Goal: Task Accomplishment & Management: Contribute content

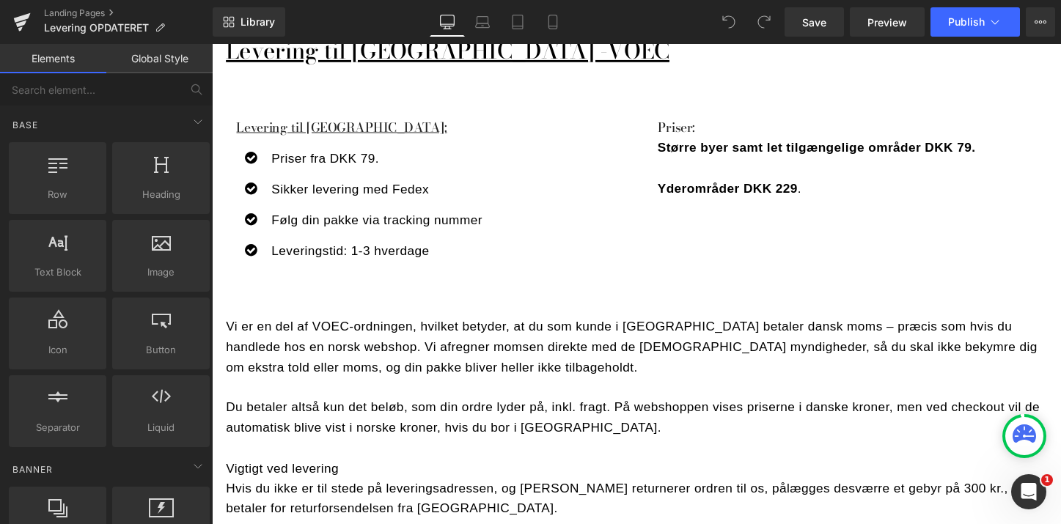
scroll to position [1998, 0]
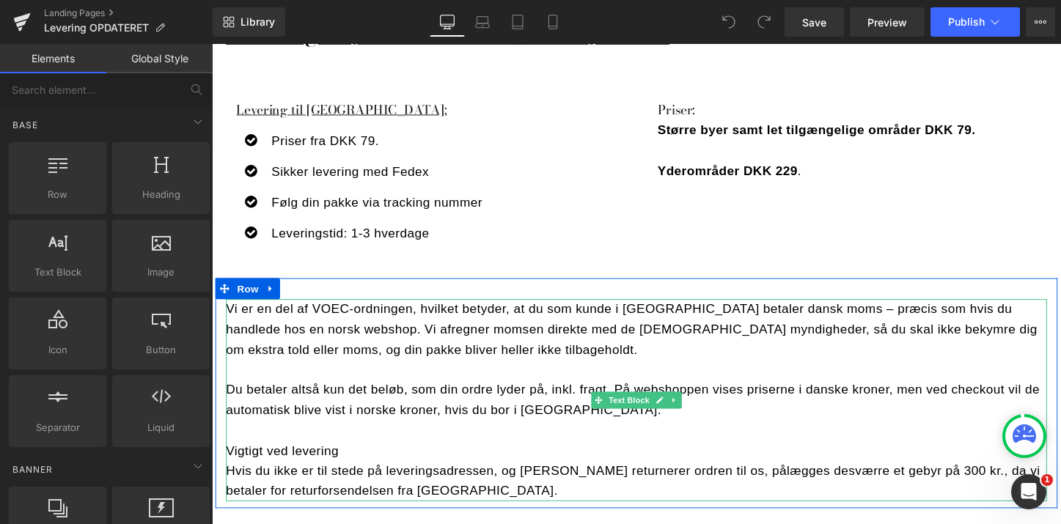
click at [415, 488] on p "Hvis du ikke er til stede på leveringsadressen, og [PERSON_NAME] returnerer ord…" at bounding box center [656, 501] width 858 height 43
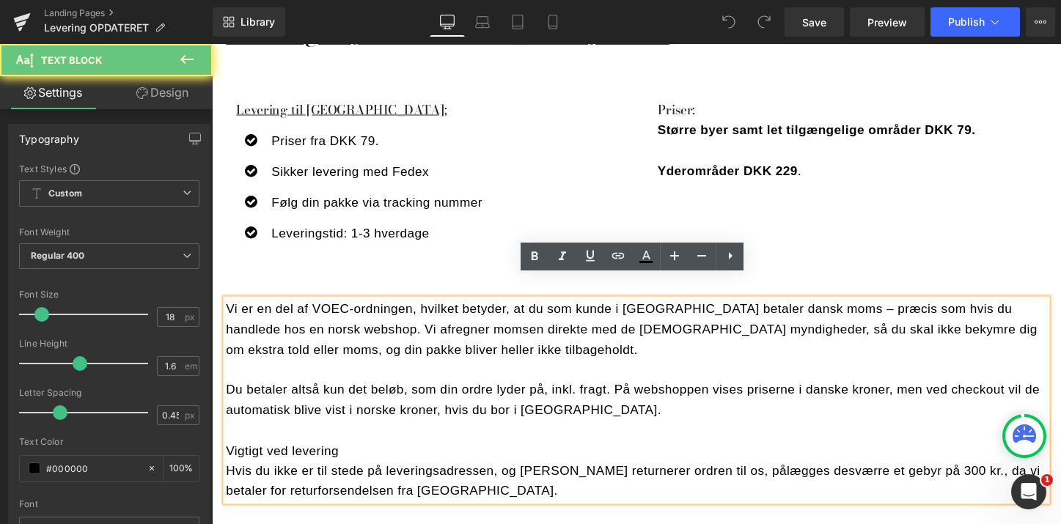
click at [415, 488] on p "Hvis du ikke er til stede på leveringsadressen, og [PERSON_NAME] returnerer ord…" at bounding box center [656, 501] width 858 height 43
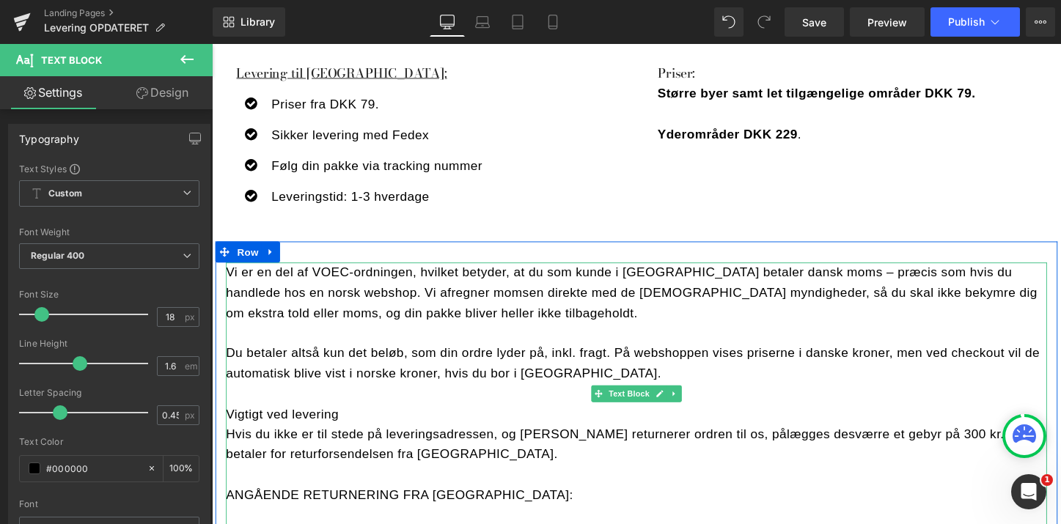
scroll to position [2050, 0]
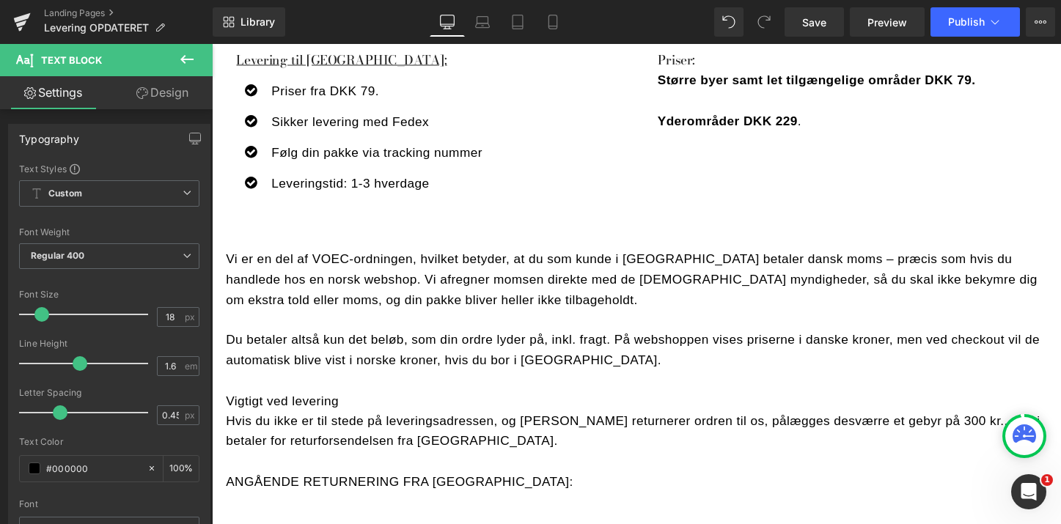
click at [503, 465] on div "Rendering Content" at bounding box center [530, 466] width 90 height 16
click at [503, 460] on div "Rendering Content" at bounding box center [530, 466] width 90 height 16
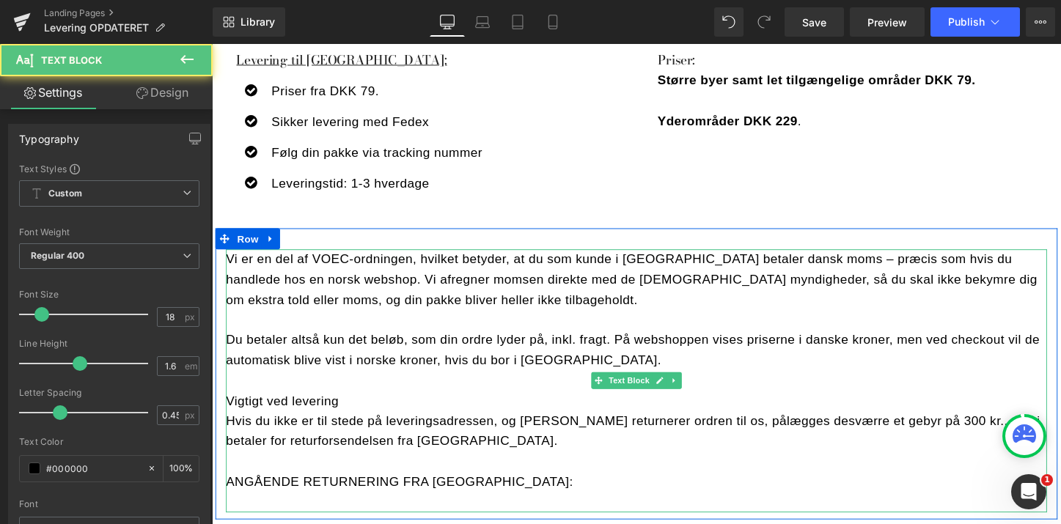
click at [502, 491] on p "ANGÅENDE RETURNERING FRA [GEOGRAPHIC_DATA]:" at bounding box center [656, 501] width 858 height 21
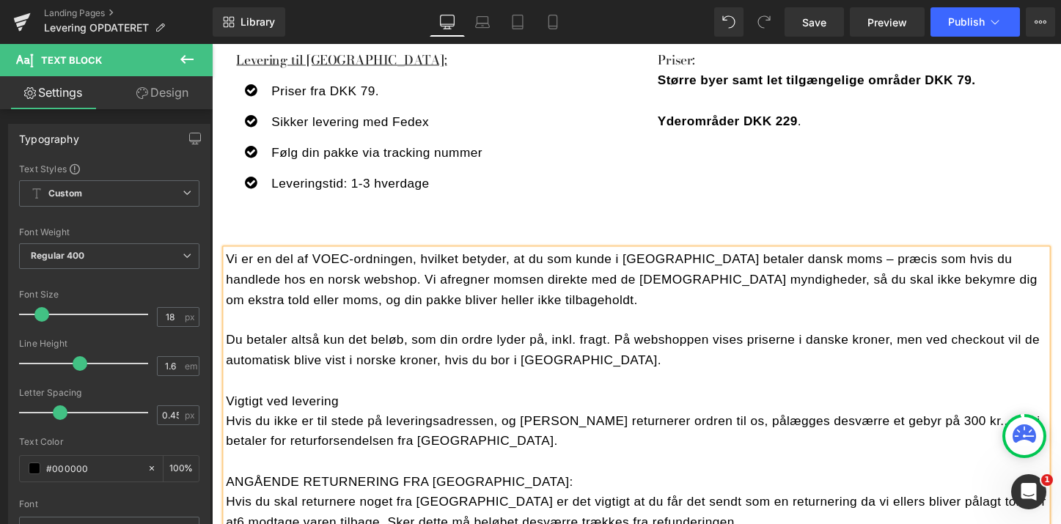
scroll to position [2053, 0]
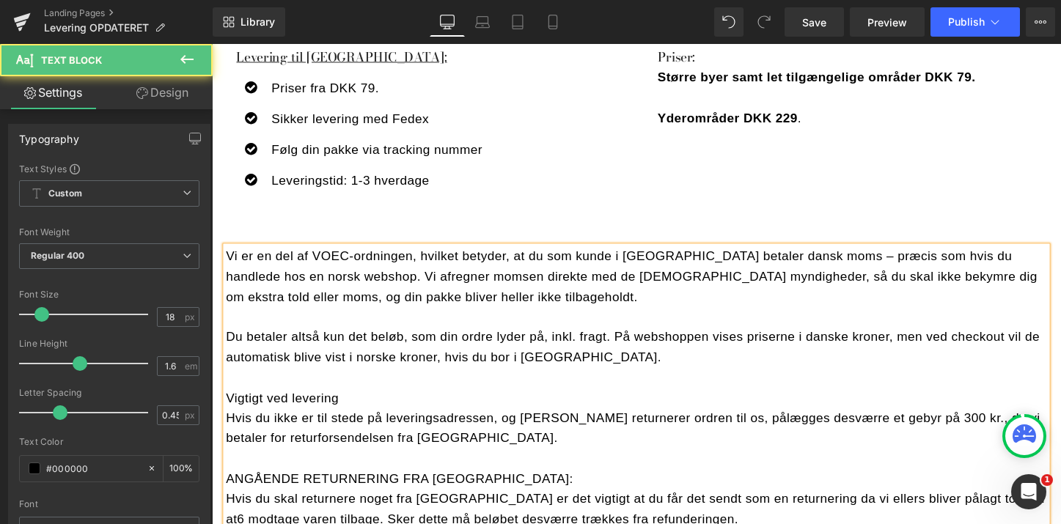
click at [538, 404] on p "Vigtigt ved levering" at bounding box center [656, 414] width 858 height 21
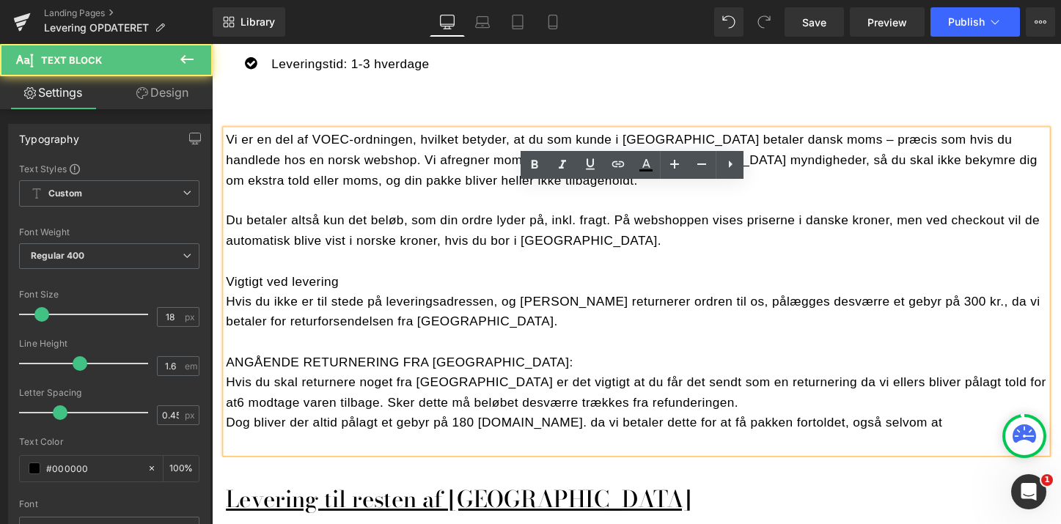
scroll to position [2270, 0]
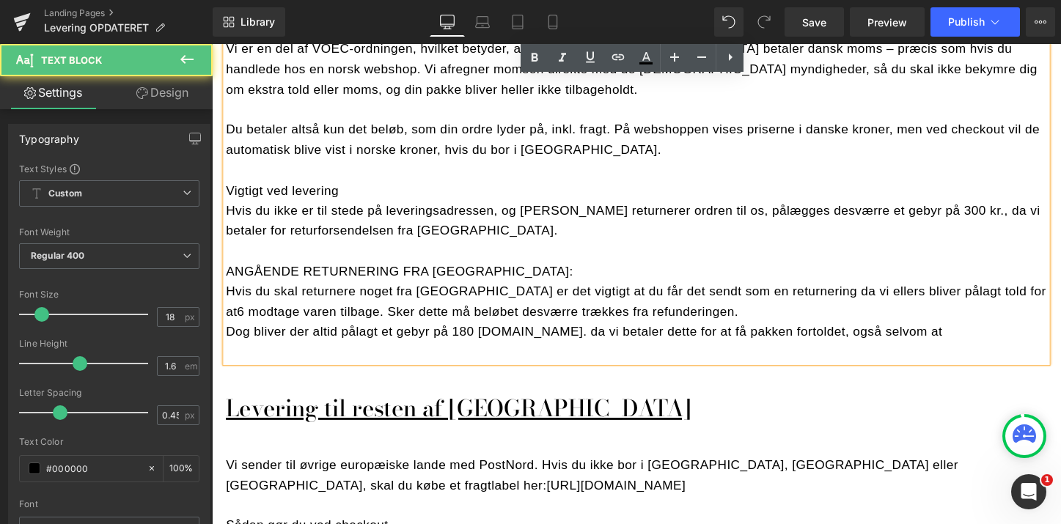
click at [916, 334] on p "Dog bliver der altid pålagt et gebyr på 180 [DOMAIN_NAME]. da vi betaler dette …" at bounding box center [656, 344] width 858 height 21
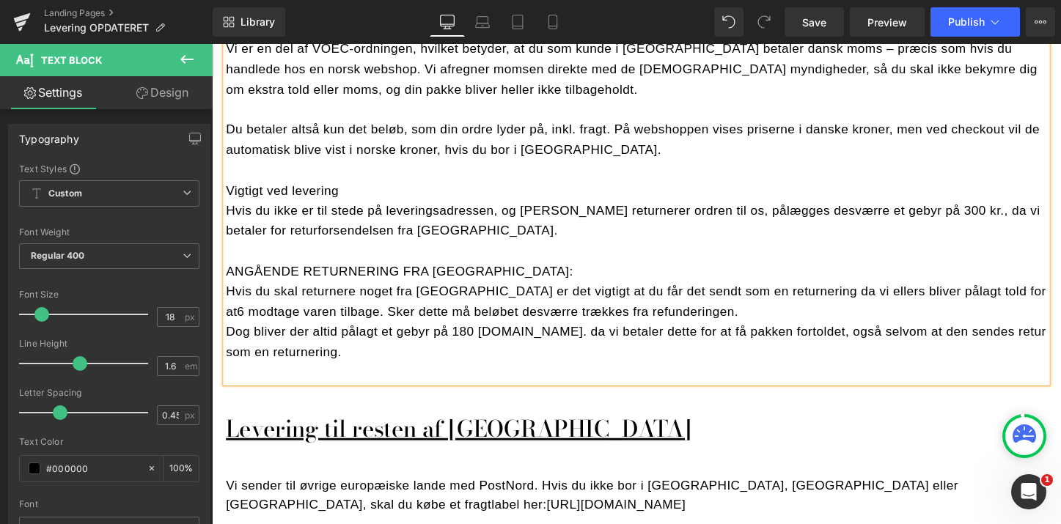
click at [301, 377] on p at bounding box center [656, 387] width 858 height 21
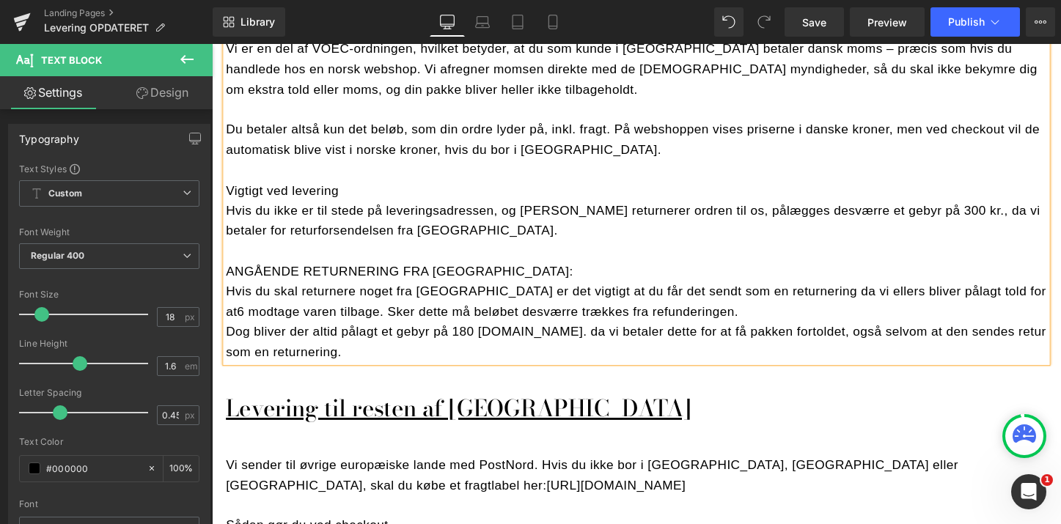
click at [451, 341] on p "Dog bliver der altid pålagt et gebyr på 180 [DOMAIN_NAME]. da vi betaler dette …" at bounding box center [656, 355] width 858 height 43
click at [306, 271] on p "ANGÅENDE RETURNERING FRA [GEOGRAPHIC_DATA]:" at bounding box center [656, 281] width 858 height 21
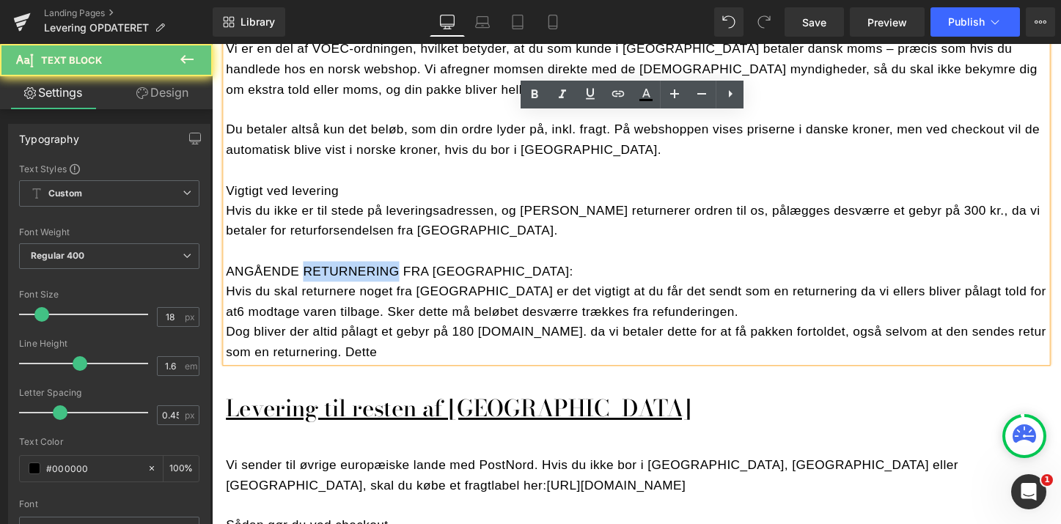
click at [306, 271] on p "ANGÅENDE RETURNERING FRA [GEOGRAPHIC_DATA]:" at bounding box center [656, 281] width 858 height 21
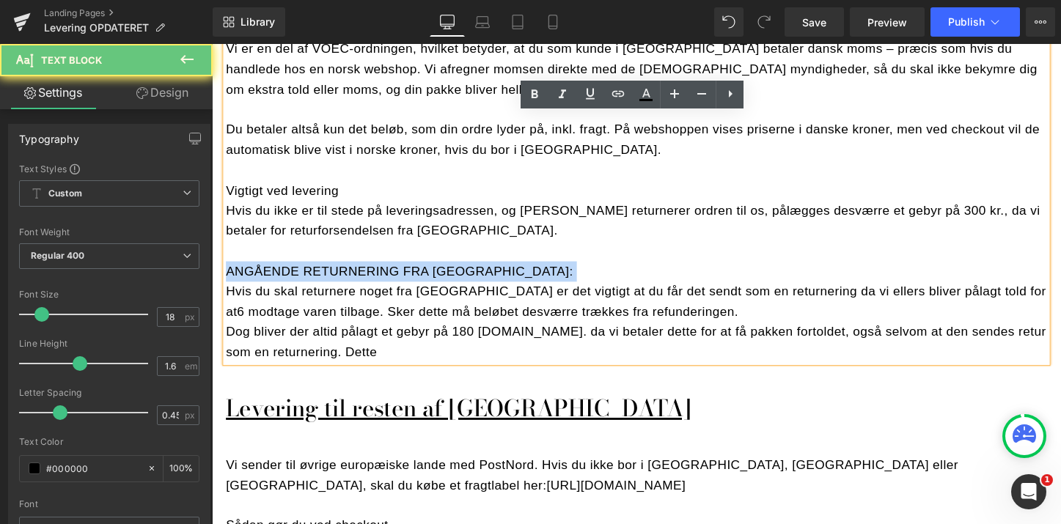
click at [306, 271] on p "ANGÅENDE RETURNERING FRA [GEOGRAPHIC_DATA]:" at bounding box center [656, 281] width 858 height 21
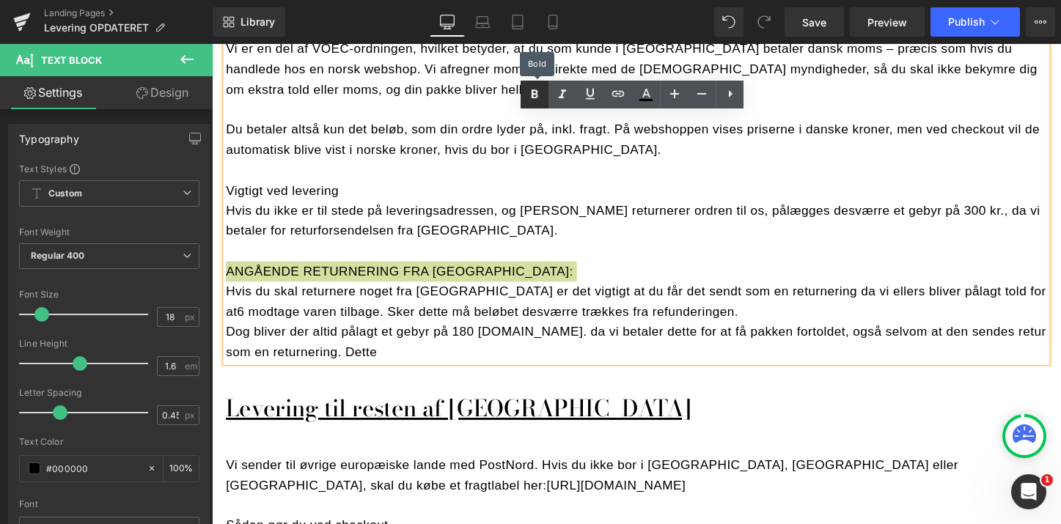
click at [534, 88] on icon at bounding box center [535, 95] width 18 height 18
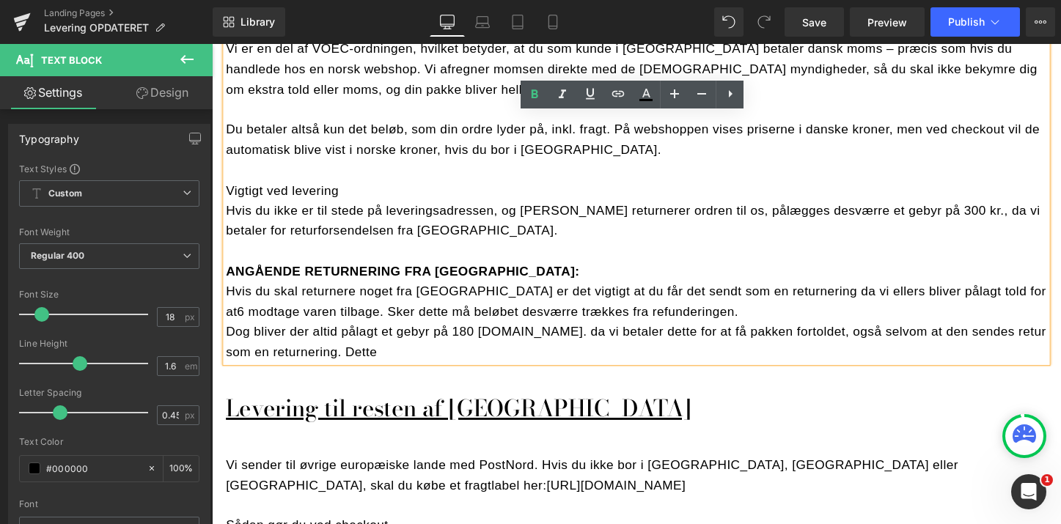
click at [516, 271] on p "ANGÅENDE RETURNERING FRA [GEOGRAPHIC_DATA]:" at bounding box center [656, 281] width 858 height 21
click at [999, 292] on p "Hvis du skal returnere noget fra [GEOGRAPHIC_DATA] er det vigtigt at du får det…" at bounding box center [656, 313] width 858 height 43
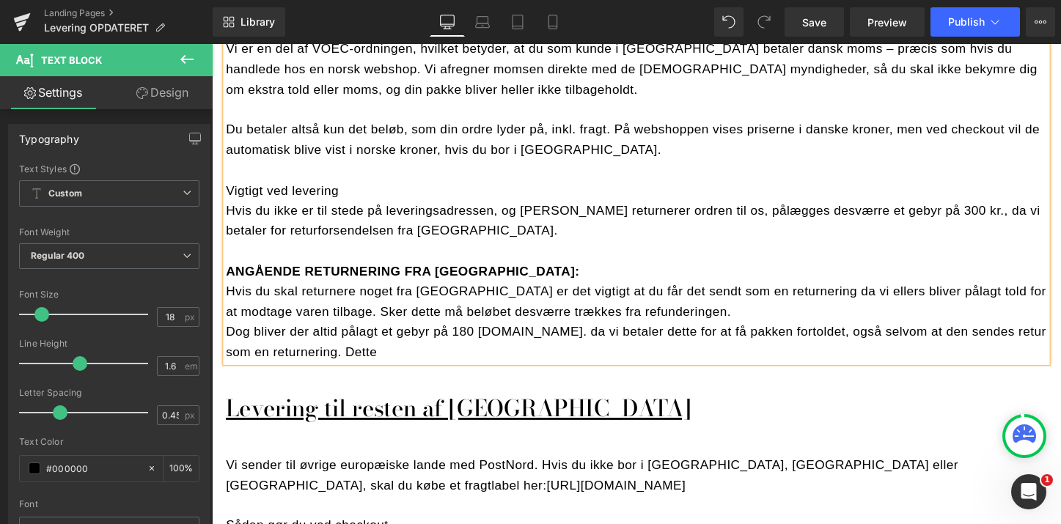
click at [696, 306] on p "Hvis du skal returnere noget fra [GEOGRAPHIC_DATA] er det vigtigt at du får det…" at bounding box center [656, 313] width 858 height 43
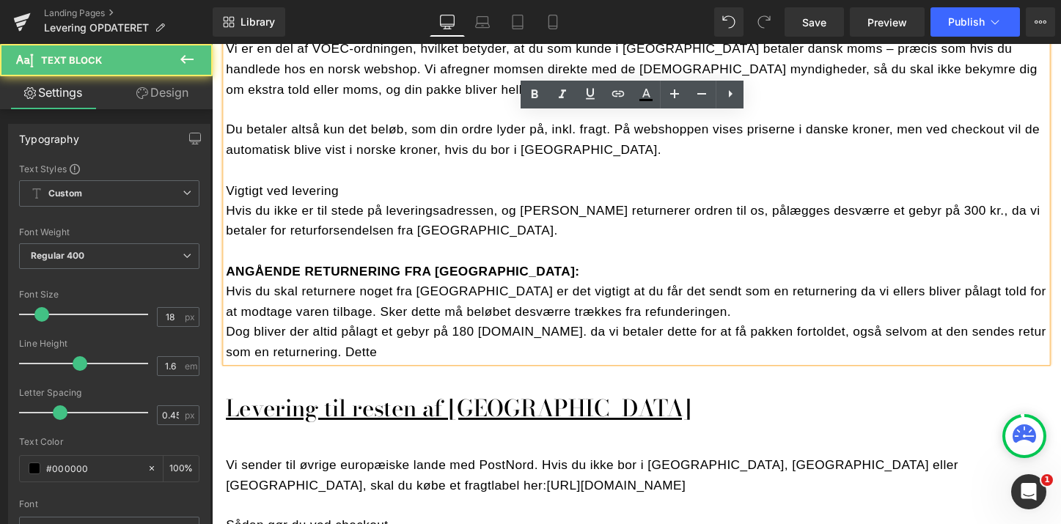
click at [342, 340] on p "Dog bliver der altid pålagt et gebyr på 180 [DOMAIN_NAME]. da vi betaler dette …" at bounding box center [656, 355] width 858 height 43
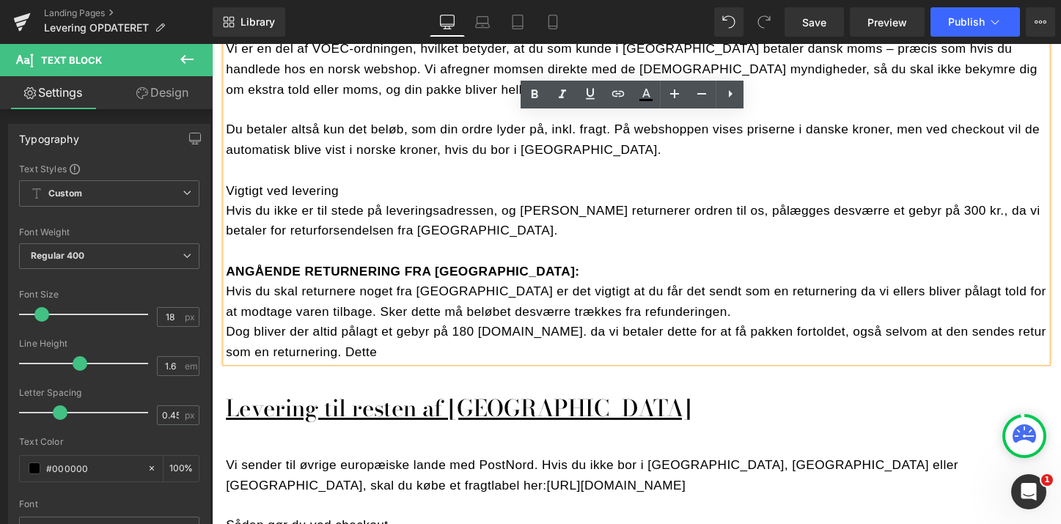
click at [1006, 334] on p "Dog bliver der altid pålagt et gebyr på 180 [DOMAIN_NAME]. da vi betaler dette …" at bounding box center [656, 355] width 858 height 43
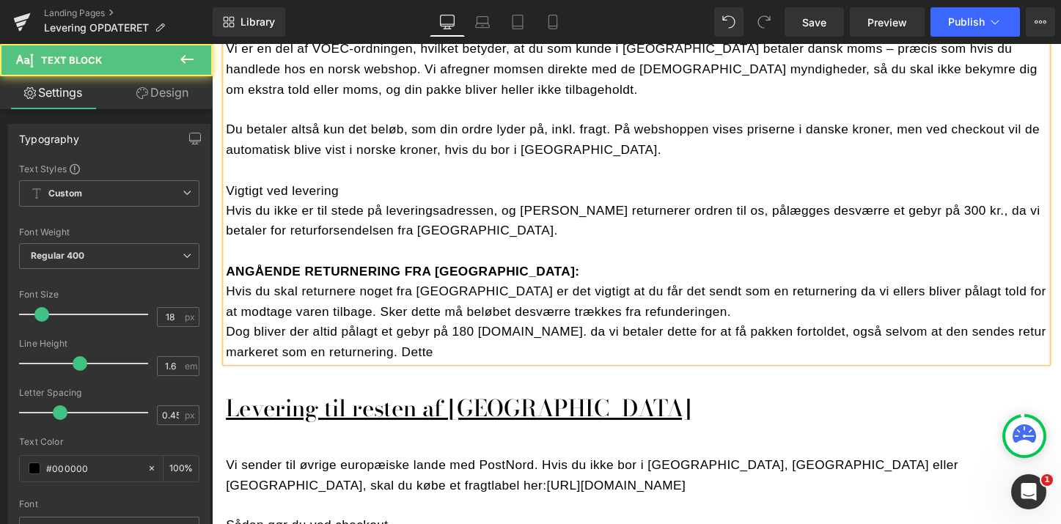
click at [551, 336] on p "Dog bliver der altid pålagt et gebyr på 180 [DOMAIN_NAME]. da vi betaler dette …" at bounding box center [656, 355] width 858 height 43
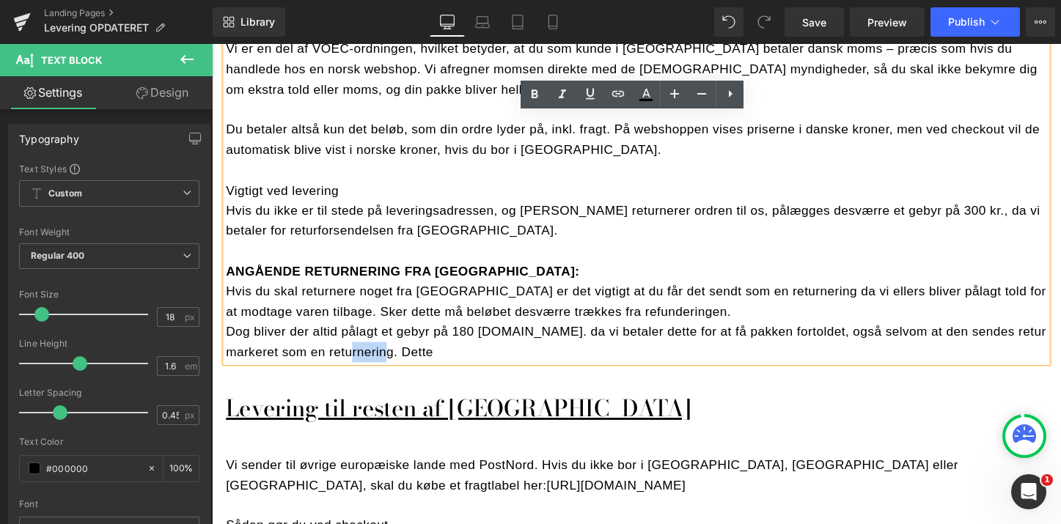
drag, startPoint x: 497, startPoint y: 341, endPoint x: 349, endPoint y: 339, distance: 148.1
click at [349, 339] on p "Dog bliver der altid pålagt et gebyr på 180 [DOMAIN_NAME]. da vi betaler dette …" at bounding box center [656, 355] width 858 height 43
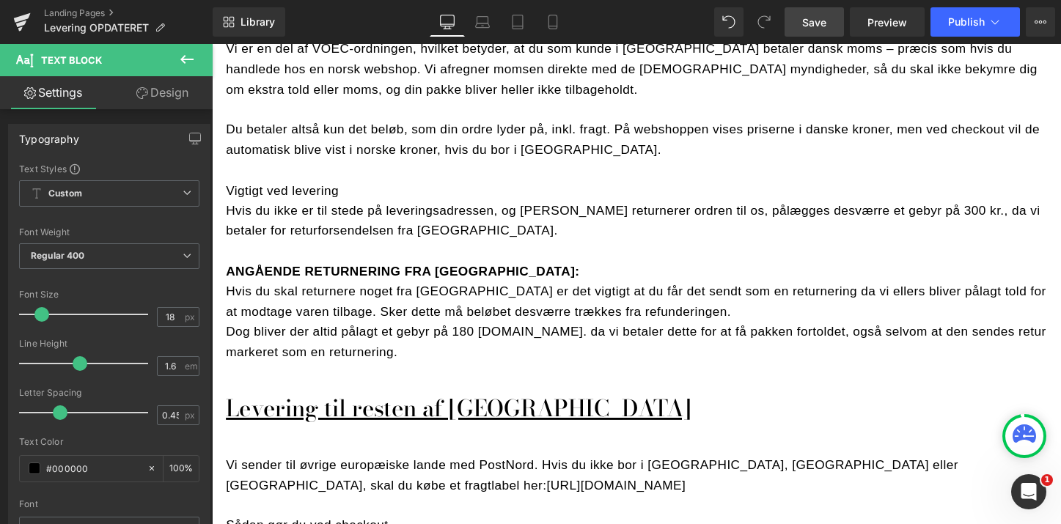
click at [826, 26] on span "Save" at bounding box center [814, 22] width 24 height 15
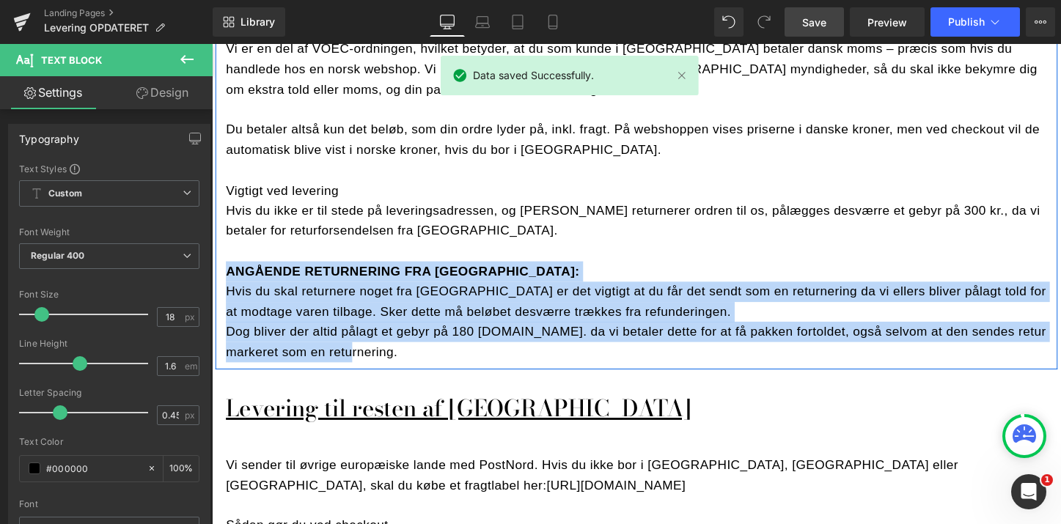
drag, startPoint x: 367, startPoint y: 342, endPoint x: 219, endPoint y: 255, distance: 171.5
click at [219, 255] on div "Vi er en del af VOEC-ordningen, hvilket betyder, at du som kunde i [GEOGRAPHIC_…" at bounding box center [656, 208] width 880 height 338
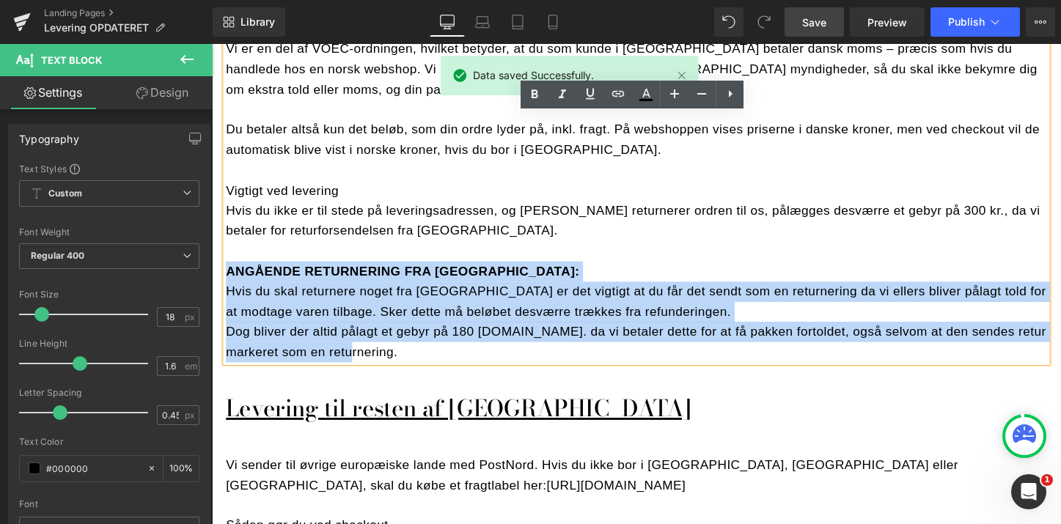
copy div "ANGÅENDE RETURNERING FRA [GEOGRAPHIC_DATA]: Hvis du skal returnere noget fra [G…"
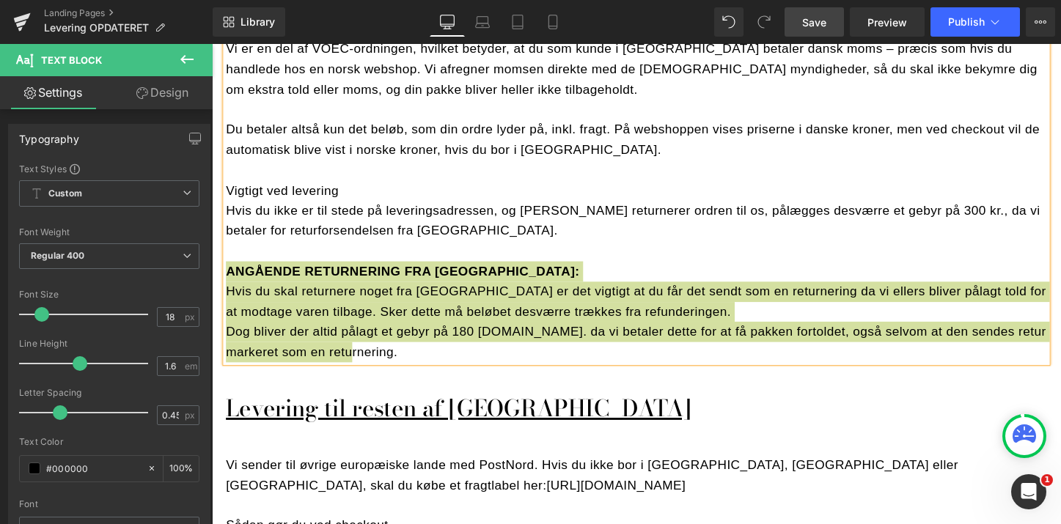
click at [807, 21] on span "Save" at bounding box center [814, 22] width 24 height 15
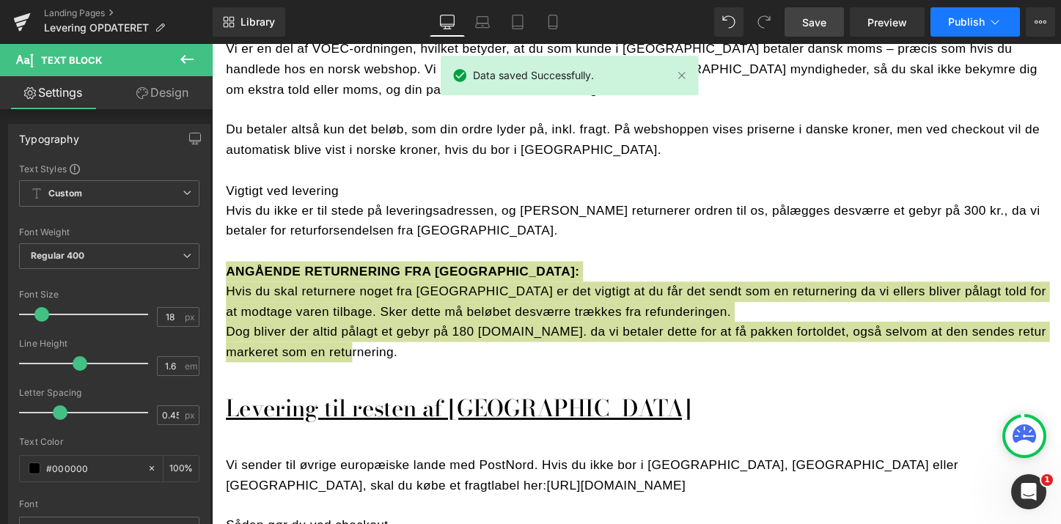
click at [963, 16] on span "Publish" at bounding box center [966, 22] width 37 height 12
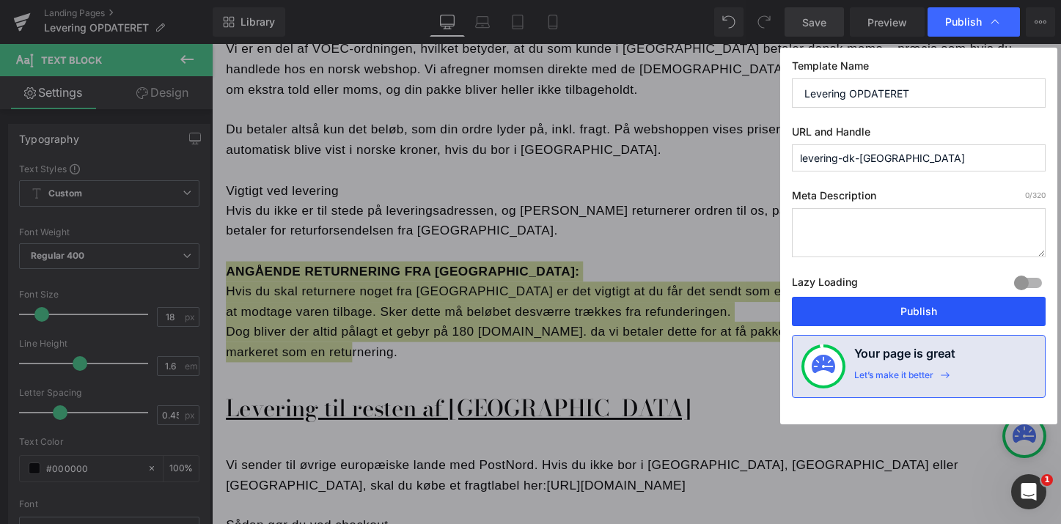
click at [899, 312] on button "Publish" at bounding box center [919, 311] width 254 height 29
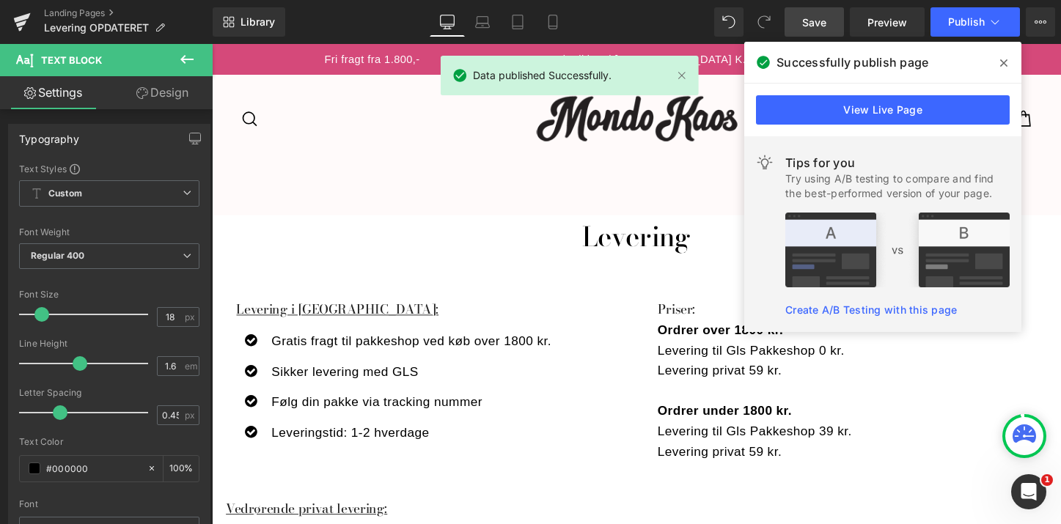
click at [189, 57] on icon at bounding box center [187, 60] width 18 height 18
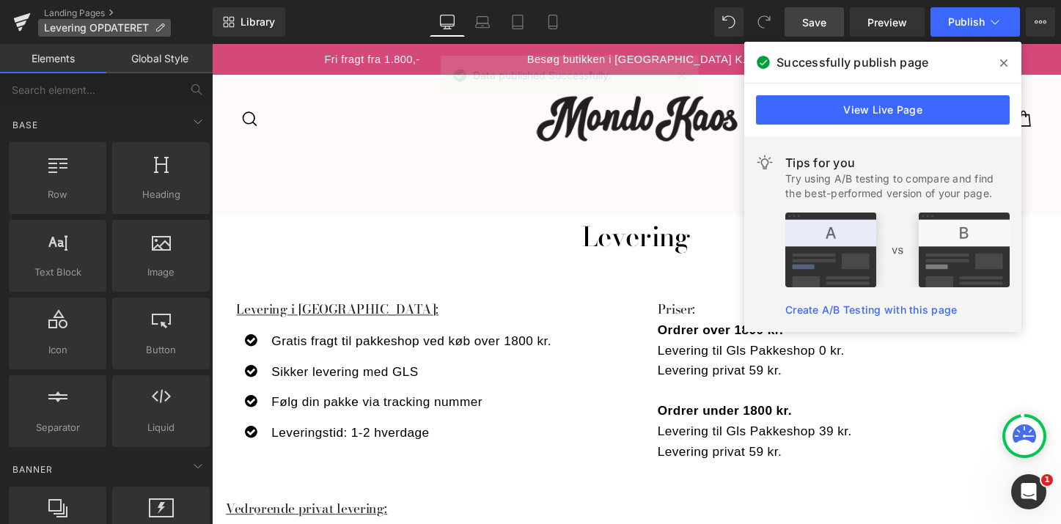
click at [94, 21] on p "Levering OPDATERET" at bounding box center [104, 28] width 133 height 18
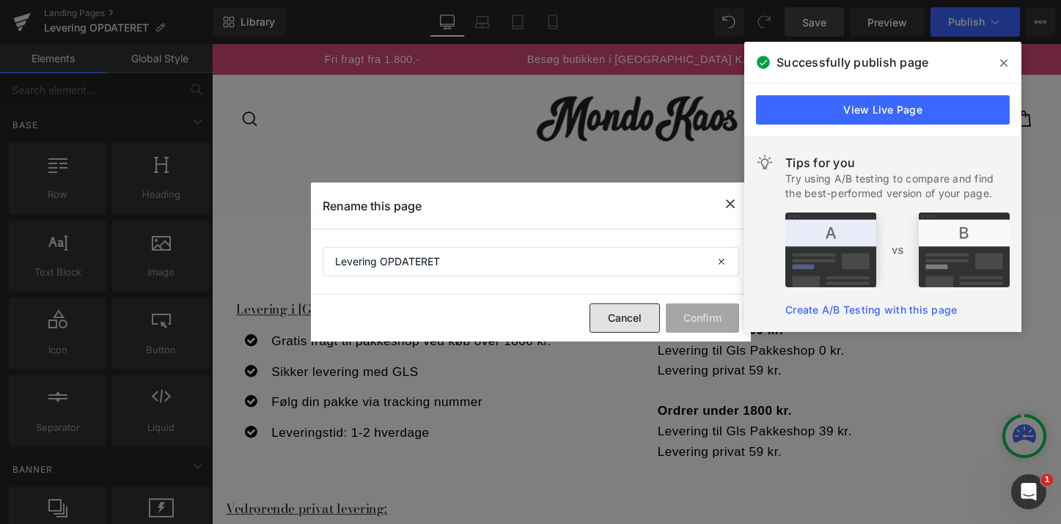
drag, startPoint x: 619, startPoint y: 323, endPoint x: 356, endPoint y: 272, distance: 268.7
click at [619, 323] on button "Cancel" at bounding box center [624, 317] width 70 height 29
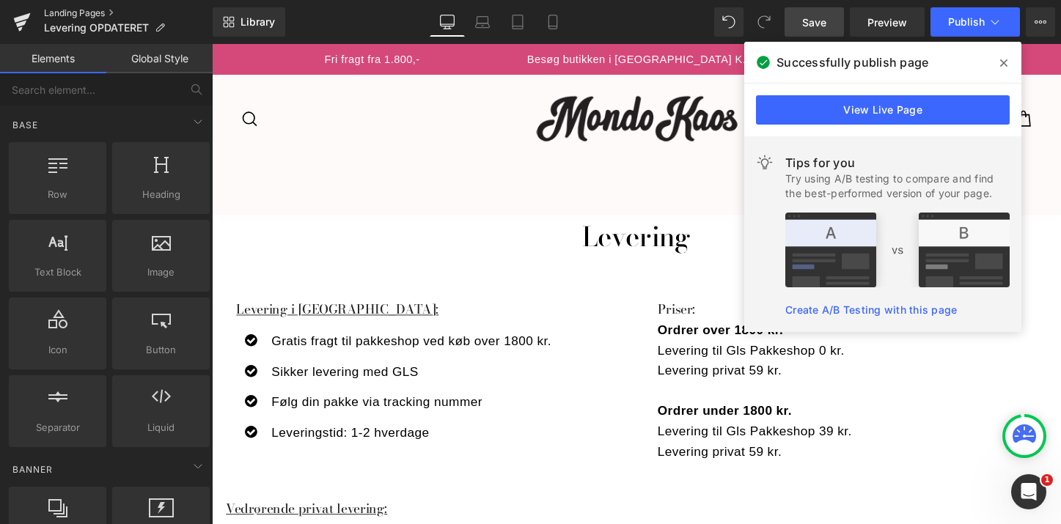
click at [67, 7] on link "Landing Pages" at bounding box center [128, 13] width 169 height 12
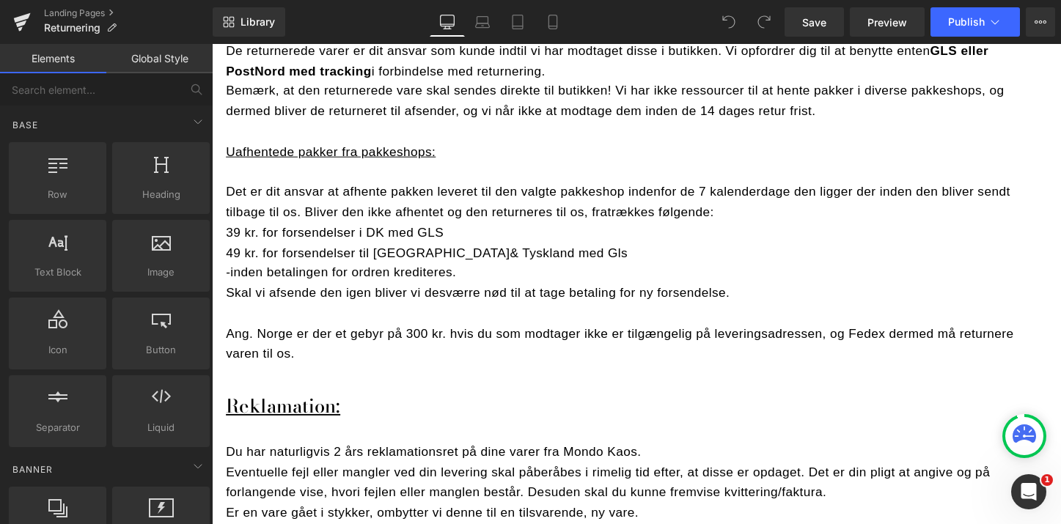
scroll to position [946, 0]
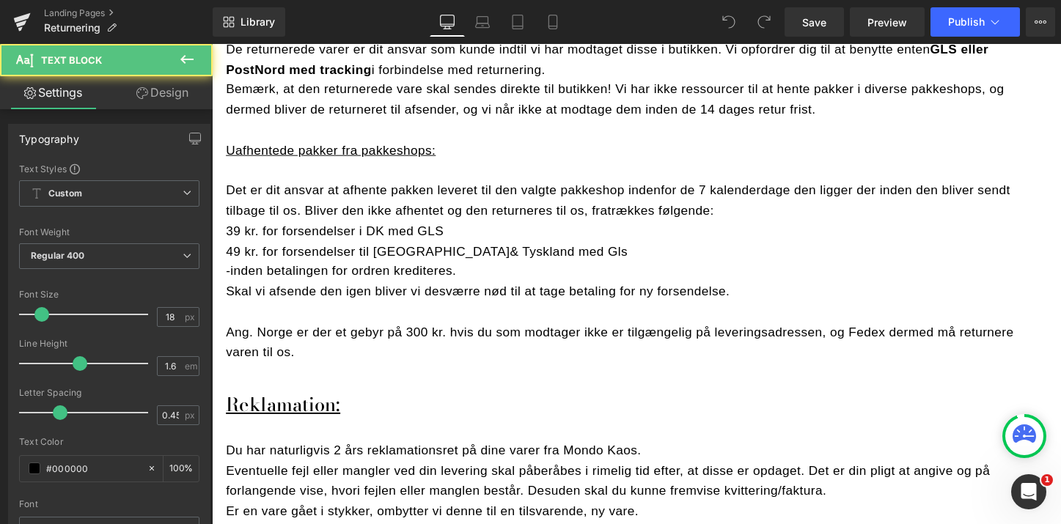
click at [439, 336] on p "Ang. Norge er der et gebyr på 300 kr. hvis du som modtager ikke er tilgængelig …" at bounding box center [656, 356] width 858 height 43
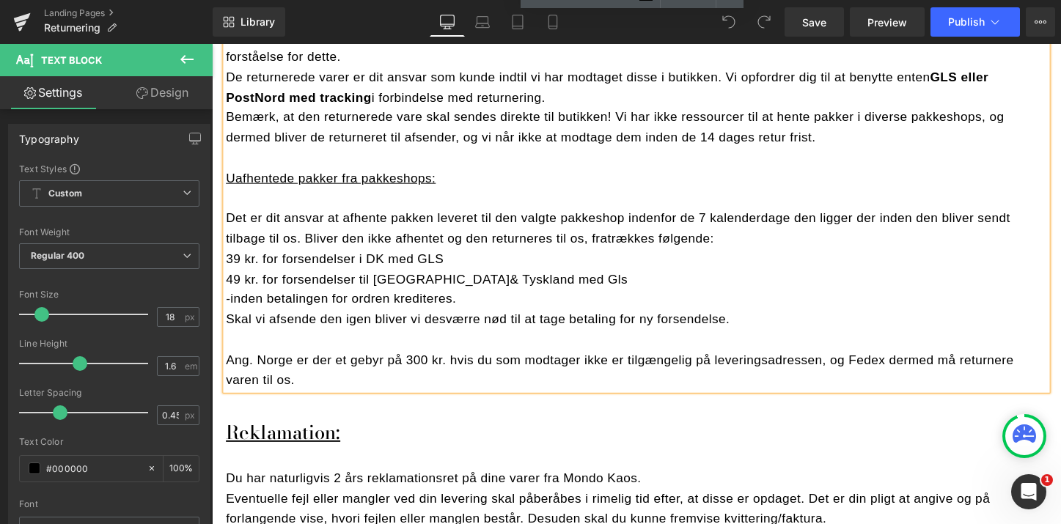
scroll to position [968, 0]
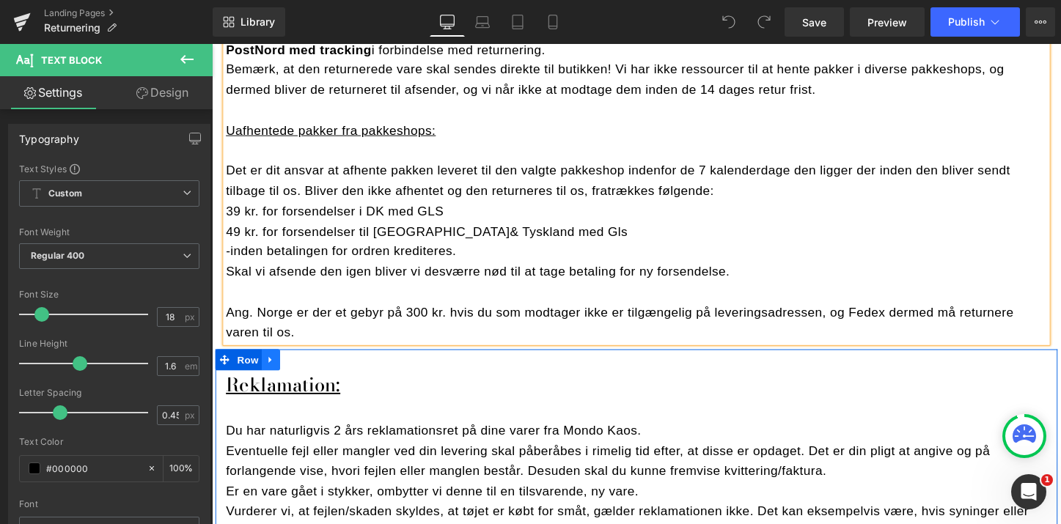
click at [273, 369] on icon at bounding box center [273, 374] width 10 height 11
click at [293, 369] on icon at bounding box center [292, 374] width 10 height 10
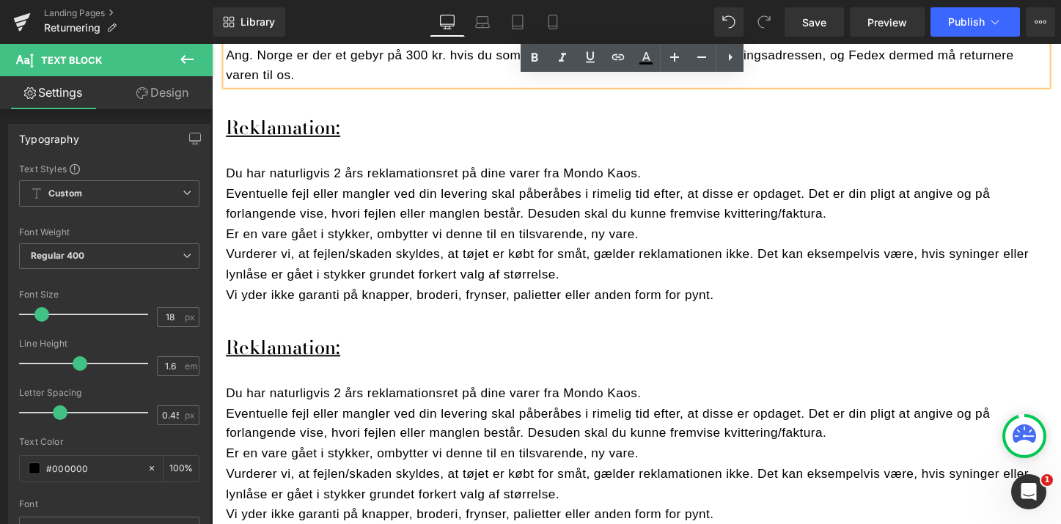
scroll to position [1197, 0]
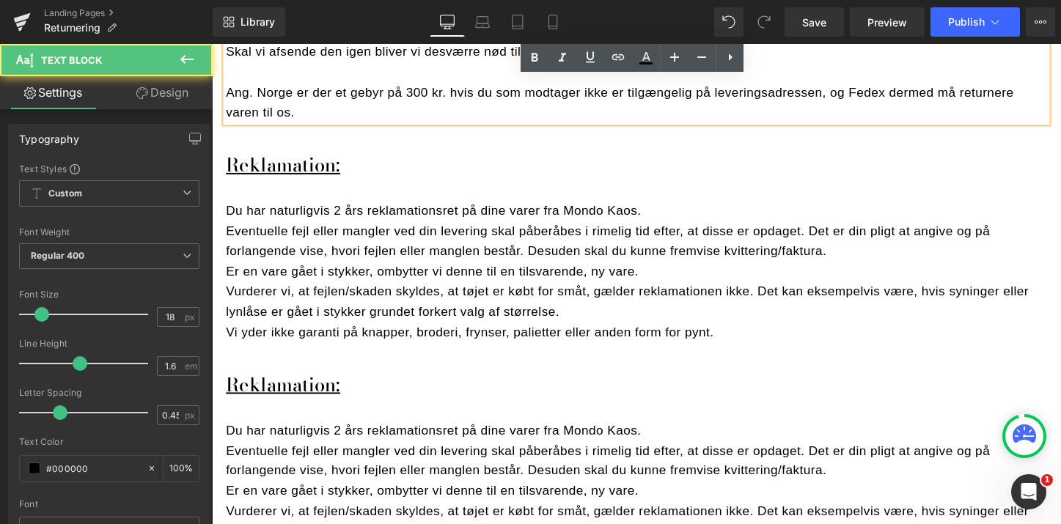
click at [293, 294] on p "Vurderer vi, at fejlen/skaden skyldes, at tøjet er købt for småt, gælder reklam…" at bounding box center [656, 313] width 858 height 43
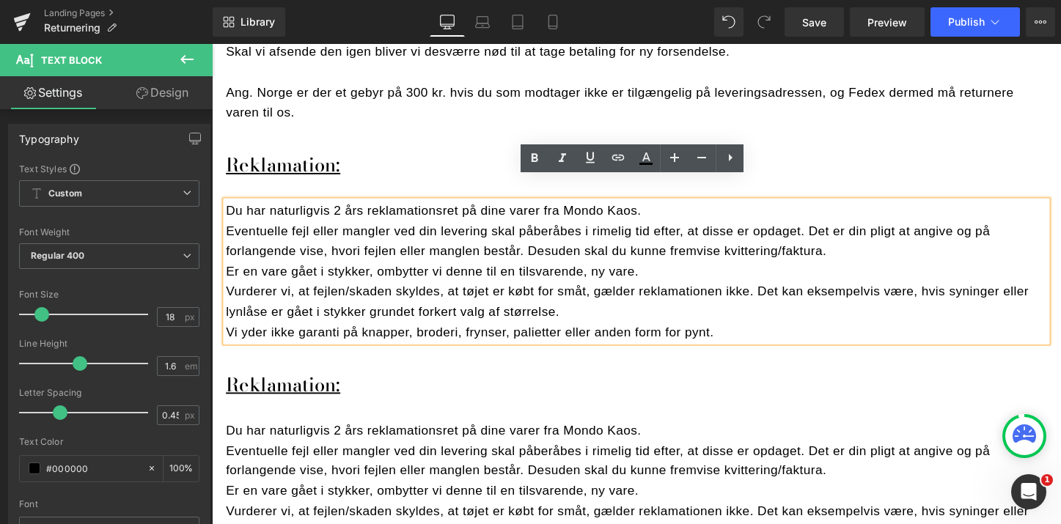
click at [236, 229] on p "Eventuelle fejl eller mangler ved din levering skal påberåbes i rimelig tid eft…" at bounding box center [656, 250] width 858 height 43
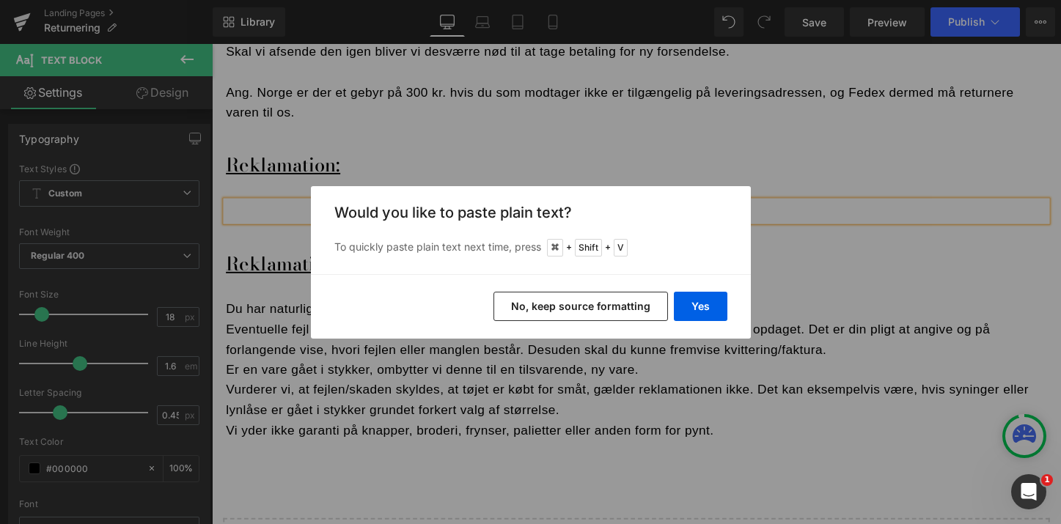
click at [637, 309] on button "No, keep source formatting" at bounding box center [580, 306] width 174 height 29
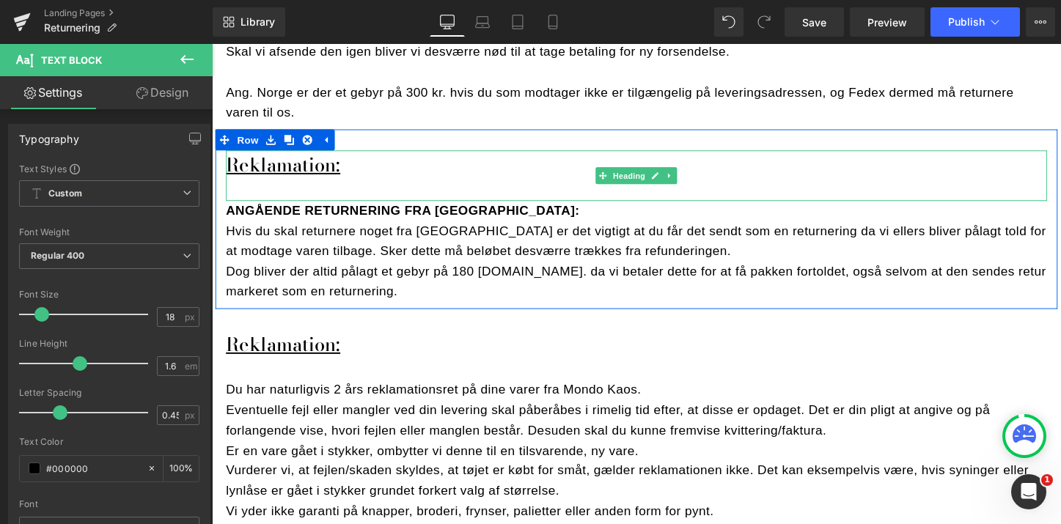
click at [303, 155] on u "Reklamation:" at bounding box center [286, 170] width 119 height 30
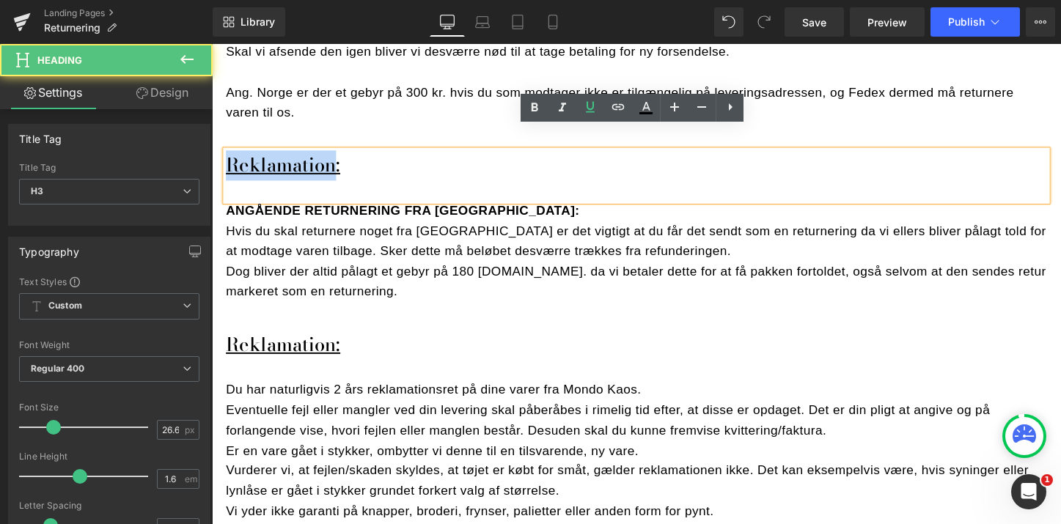
click at [303, 155] on u "Reklamation:" at bounding box center [286, 170] width 119 height 30
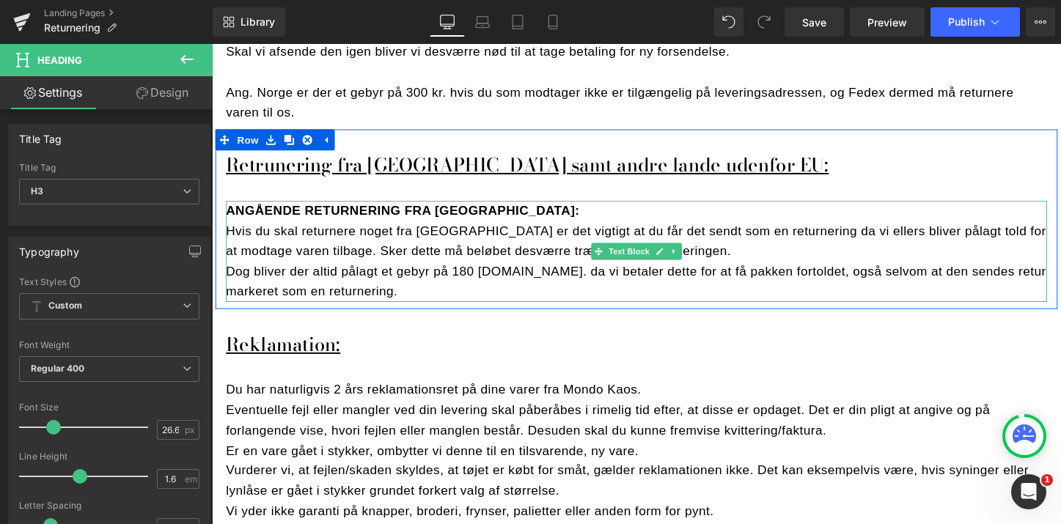
click at [273, 211] on span "ANGÅENDE RETURNERING FRA [GEOGRAPHIC_DATA]:" at bounding box center [411, 218] width 369 height 15
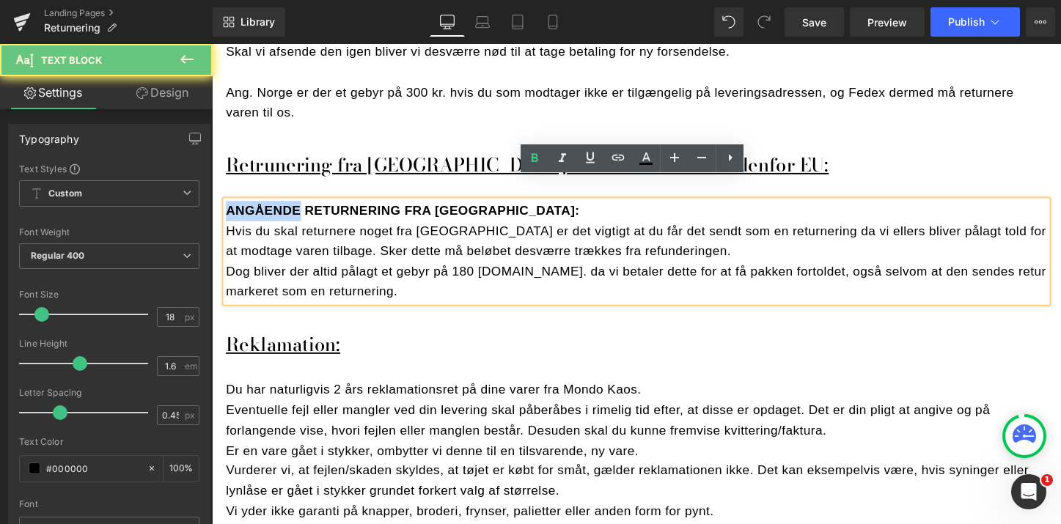
click at [273, 211] on span "ANGÅENDE RETURNERING FRA [GEOGRAPHIC_DATA]:" at bounding box center [411, 218] width 369 height 15
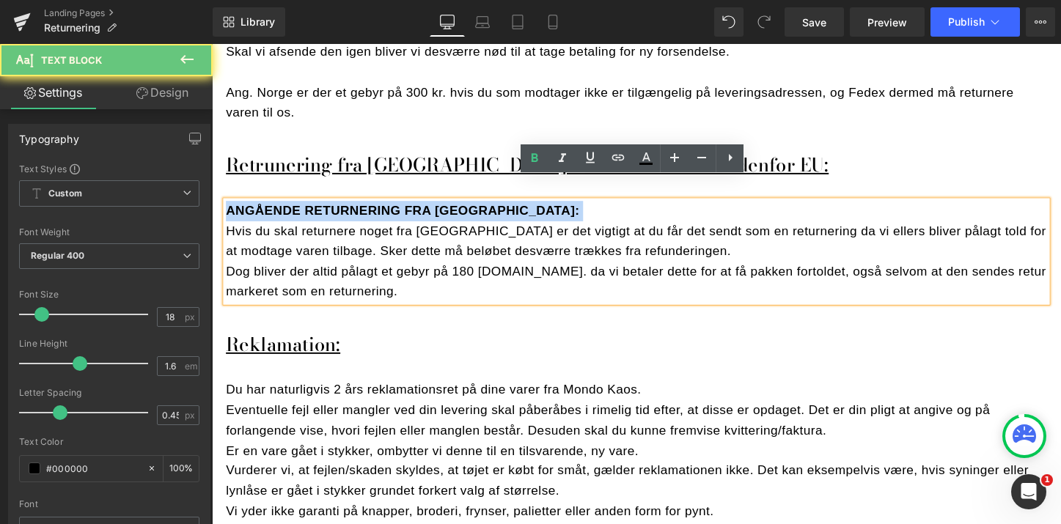
click at [273, 211] on span "ANGÅENDE RETURNERING FRA [GEOGRAPHIC_DATA]:" at bounding box center [411, 218] width 369 height 15
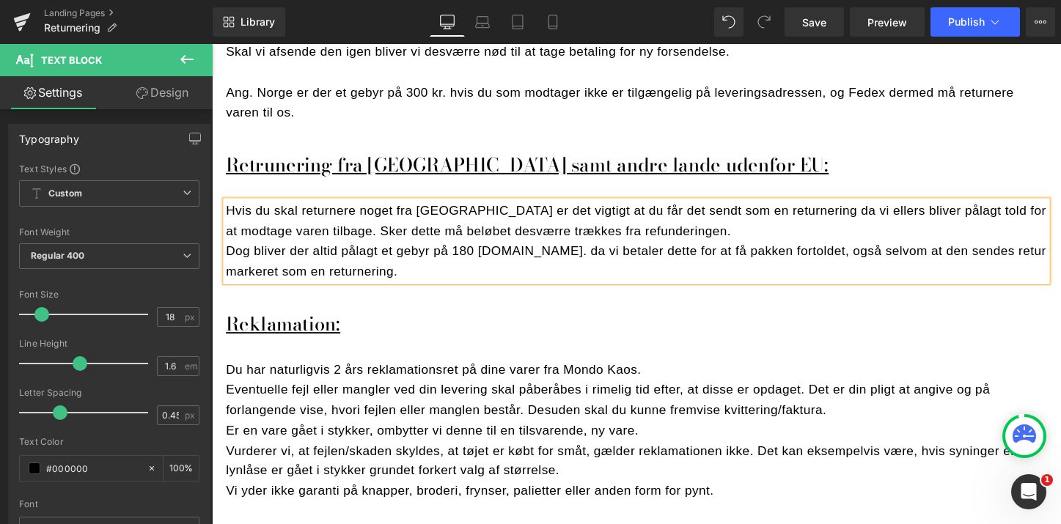
click at [433, 211] on span "Hvis du skal returnere noget fra [GEOGRAPHIC_DATA] er det vigtigt at du får det…" at bounding box center [655, 229] width 857 height 36
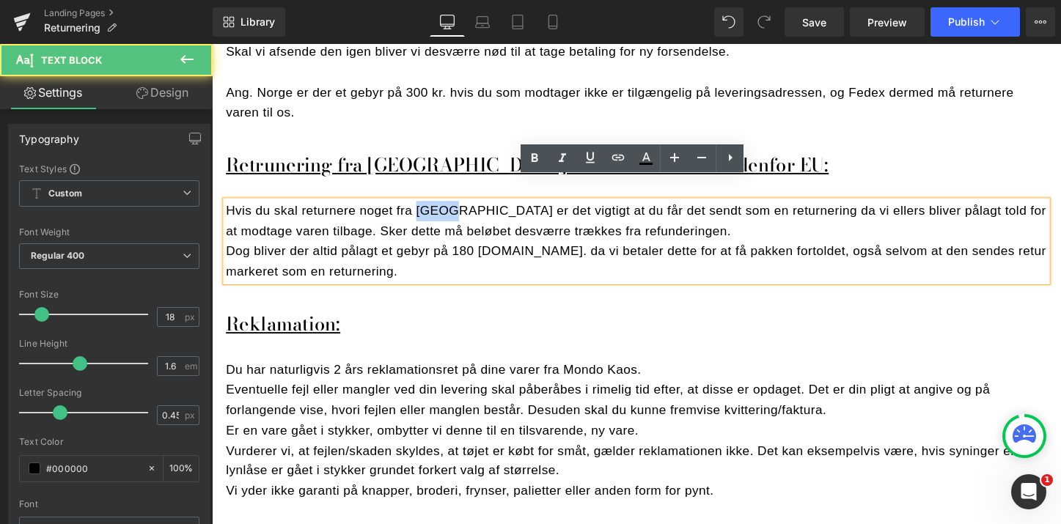
click at [433, 211] on span "Hvis du skal returnere noget fra [GEOGRAPHIC_DATA] er det vigtigt at du får det…" at bounding box center [655, 229] width 857 height 36
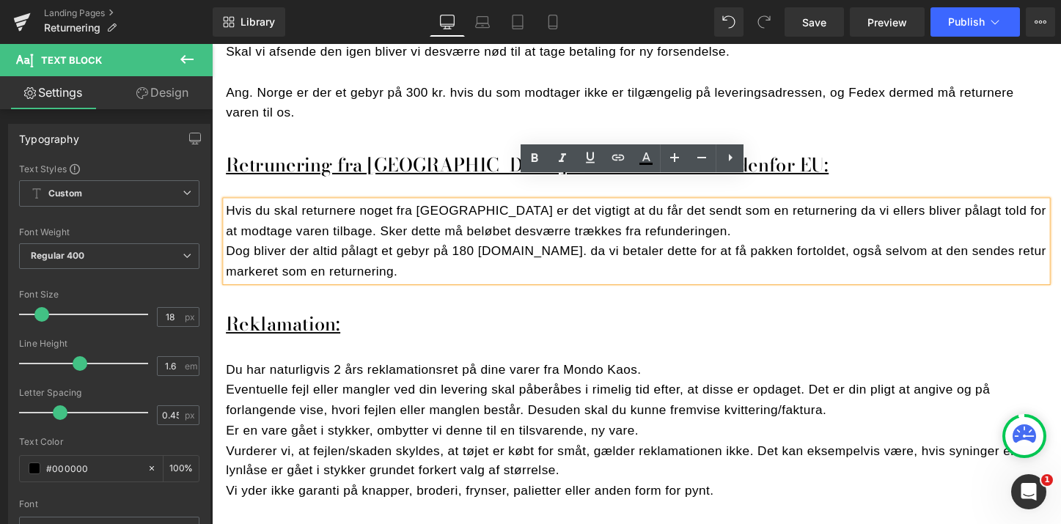
click at [469, 211] on span "Hvis du skal returnere noget fra [GEOGRAPHIC_DATA] er det vigtigt at du får det…" at bounding box center [655, 229] width 857 height 36
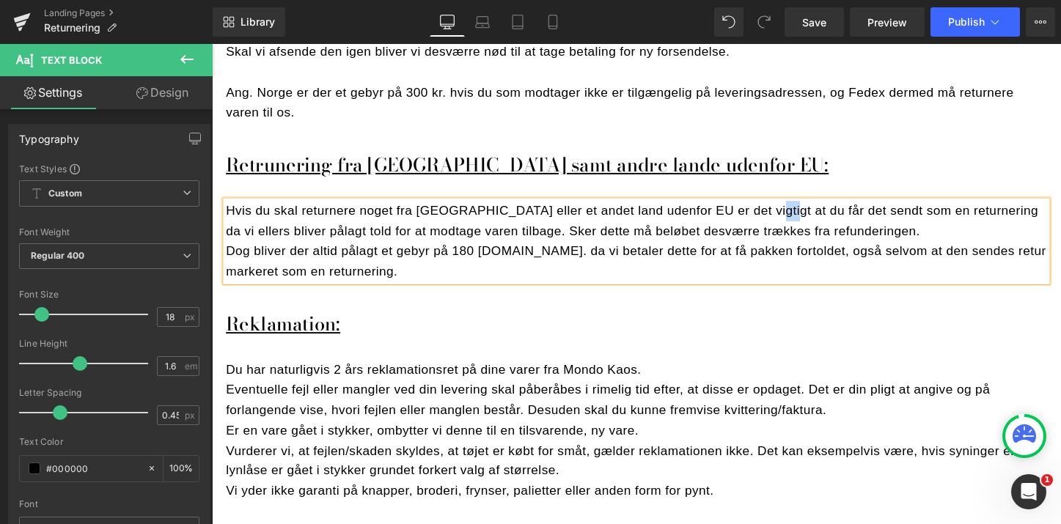
drag, startPoint x: 772, startPoint y: 194, endPoint x: 788, endPoint y: 194, distance: 16.1
click at [788, 211] on span "Hvis du skal returnere noget fra Norge eller et andet land udenfor EU er det vi…" at bounding box center [651, 229] width 849 height 36
click at [857, 211] on span "Hvis du skal returnere noget fra Norge eller et andet land udenfor EU er det vi…" at bounding box center [628, 229] width 803 height 36
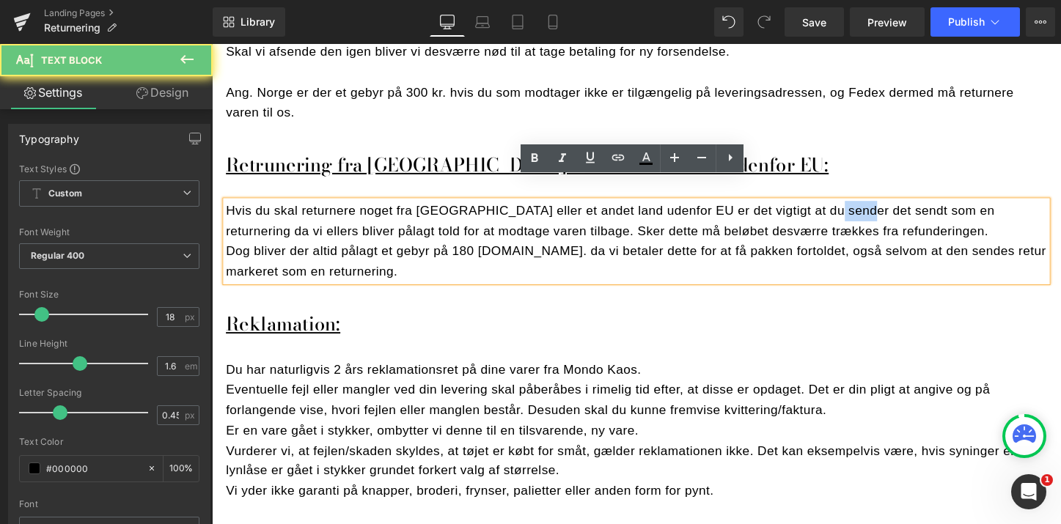
click at [857, 211] on span "Hvis du skal returnere noget fra Norge eller et andet land udenfor EU er det vi…" at bounding box center [628, 229] width 803 height 36
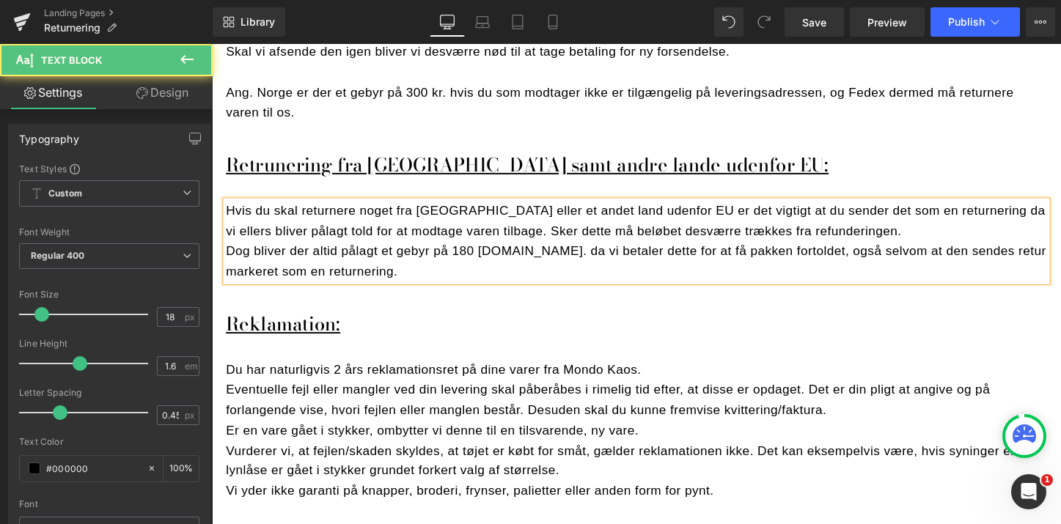
click at [956, 211] on span "Hvis du skal returnere noget fra Norge eller et andet land udenfor EU er det vi…" at bounding box center [655, 229] width 856 height 36
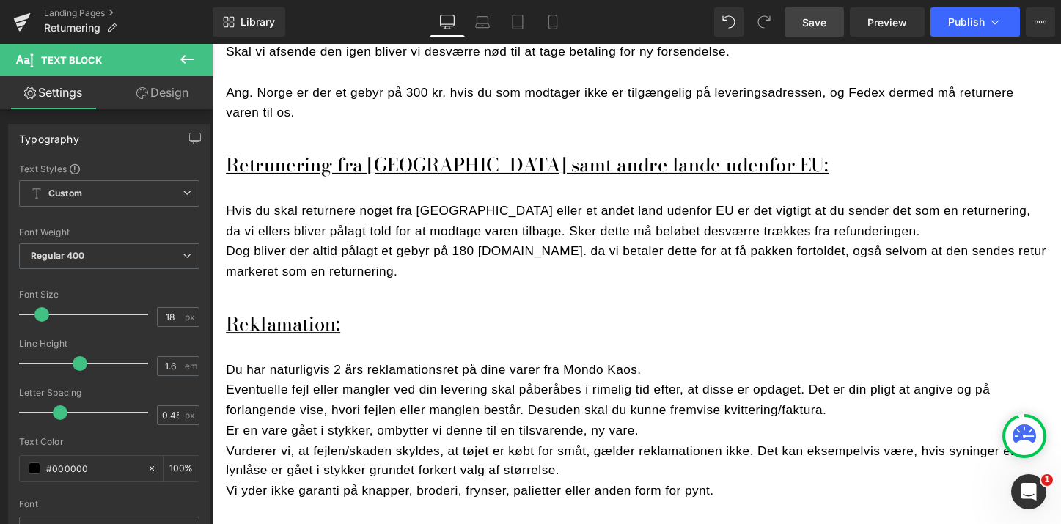
click at [820, 16] on span "Save" at bounding box center [814, 22] width 24 height 15
